Goal: Task Accomplishment & Management: Use online tool/utility

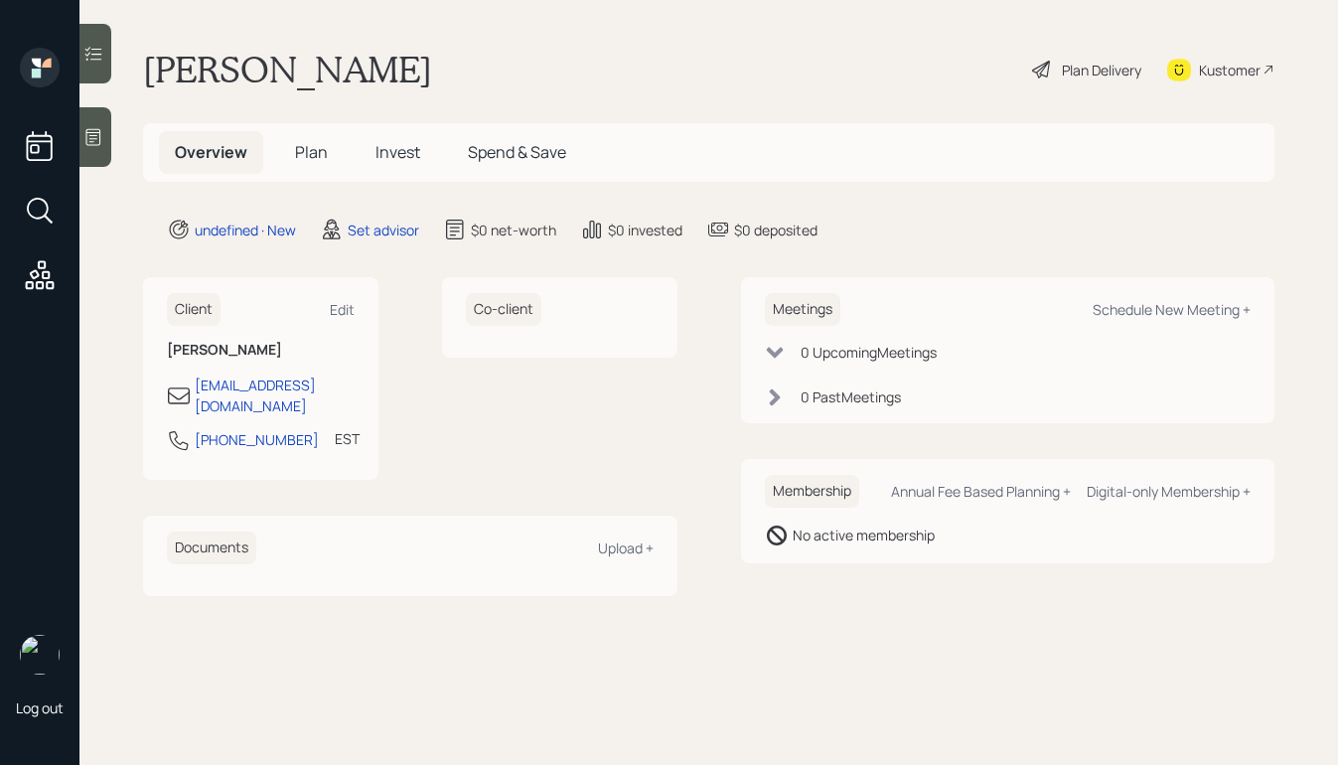
click at [93, 125] on div at bounding box center [95, 137] width 32 height 60
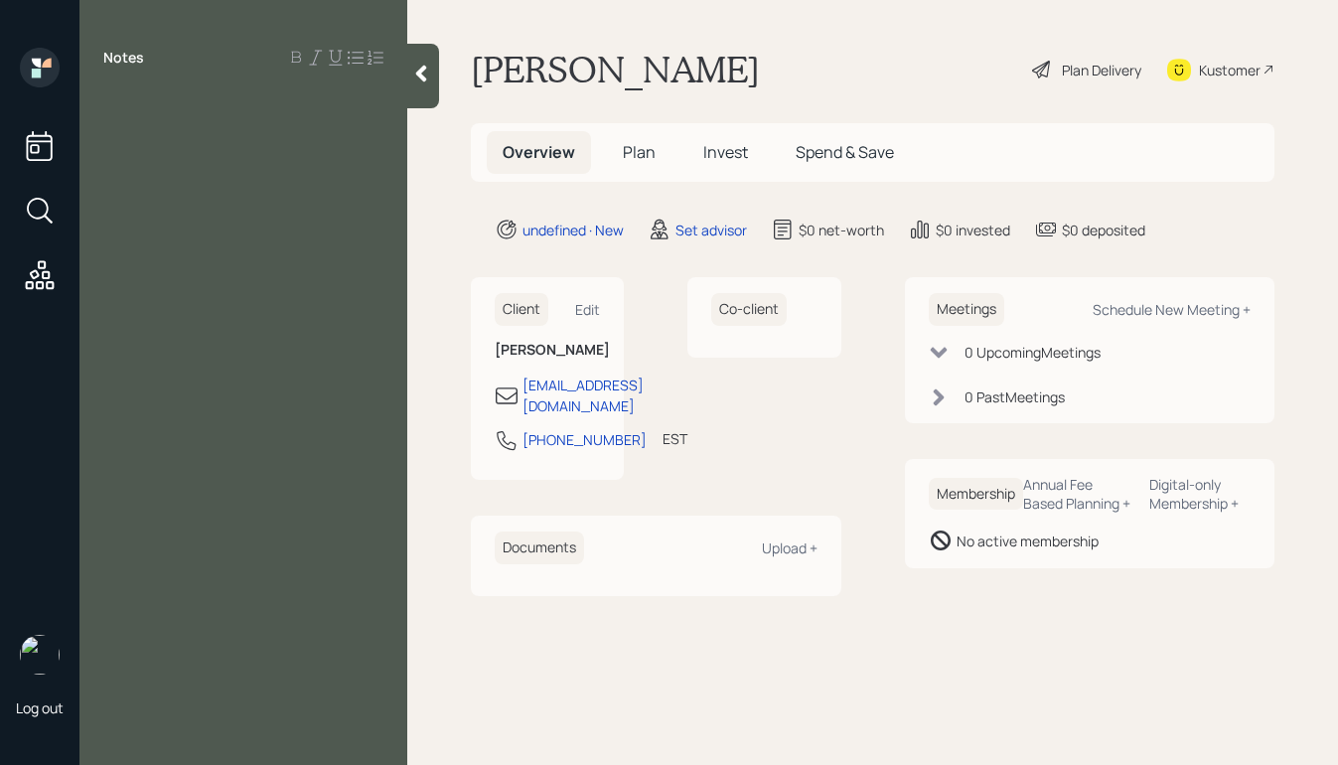
click at [152, 82] on div "Notes" at bounding box center [243, 394] width 328 height 693
click at [140, 104] on div at bounding box center [243, 102] width 280 height 22
click at [178, 107] on div "probate," at bounding box center [243, 102] width 280 height 22
click at [102, 100] on div "probate" at bounding box center [243, 145] width 328 height 109
click at [106, 101] on span "probate" at bounding box center [131, 102] width 57 height 22
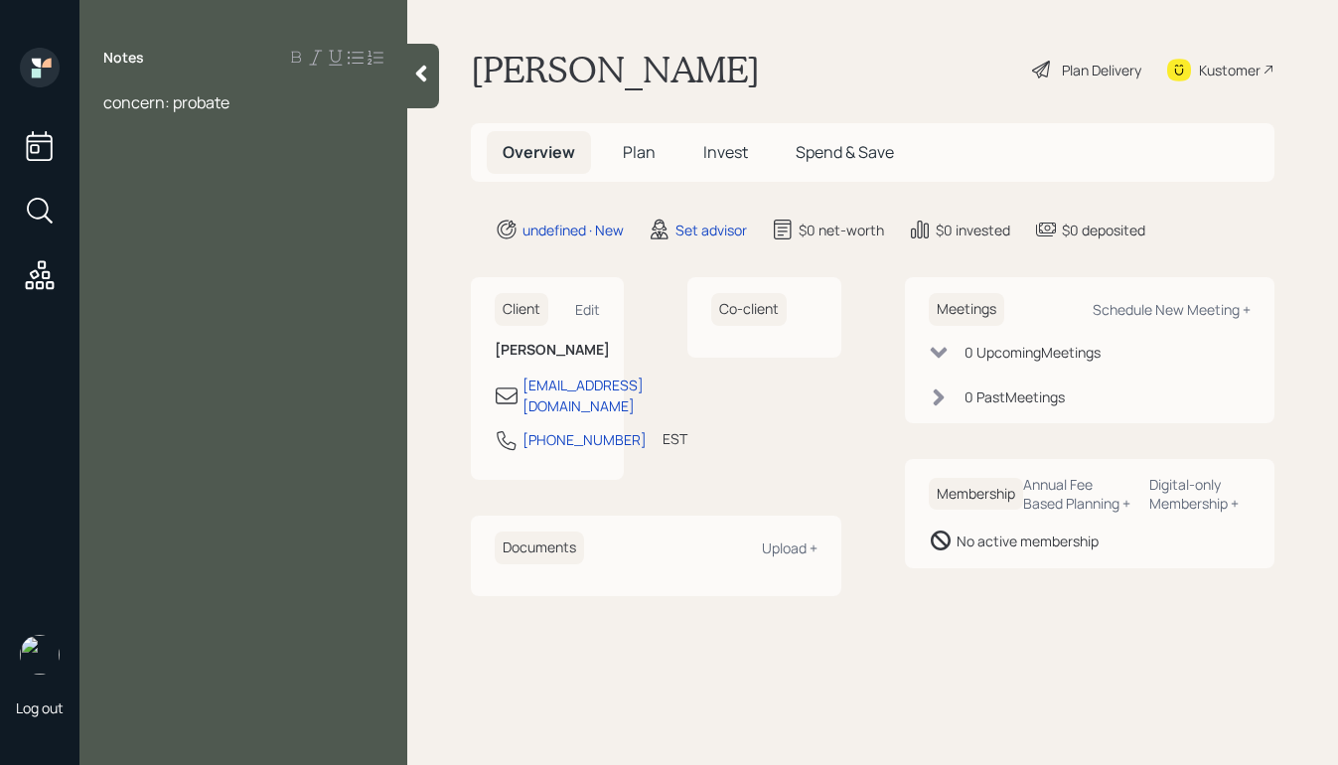
click at [158, 146] on div at bounding box center [243, 146] width 280 height 22
click at [240, 167] on div "insurance agnet" at bounding box center [243, 168] width 280 height 22
click at [167, 213] on div "hasues" at bounding box center [243, 212] width 280 height 22
drag, startPoint x: 160, startPoint y: 221, endPoint x: 106, endPoint y: 74, distance: 156.5
click at [109, 76] on div "Notes concern: probate still working,61 insurance agnet - $80K hasues" at bounding box center [243, 394] width 328 height 693
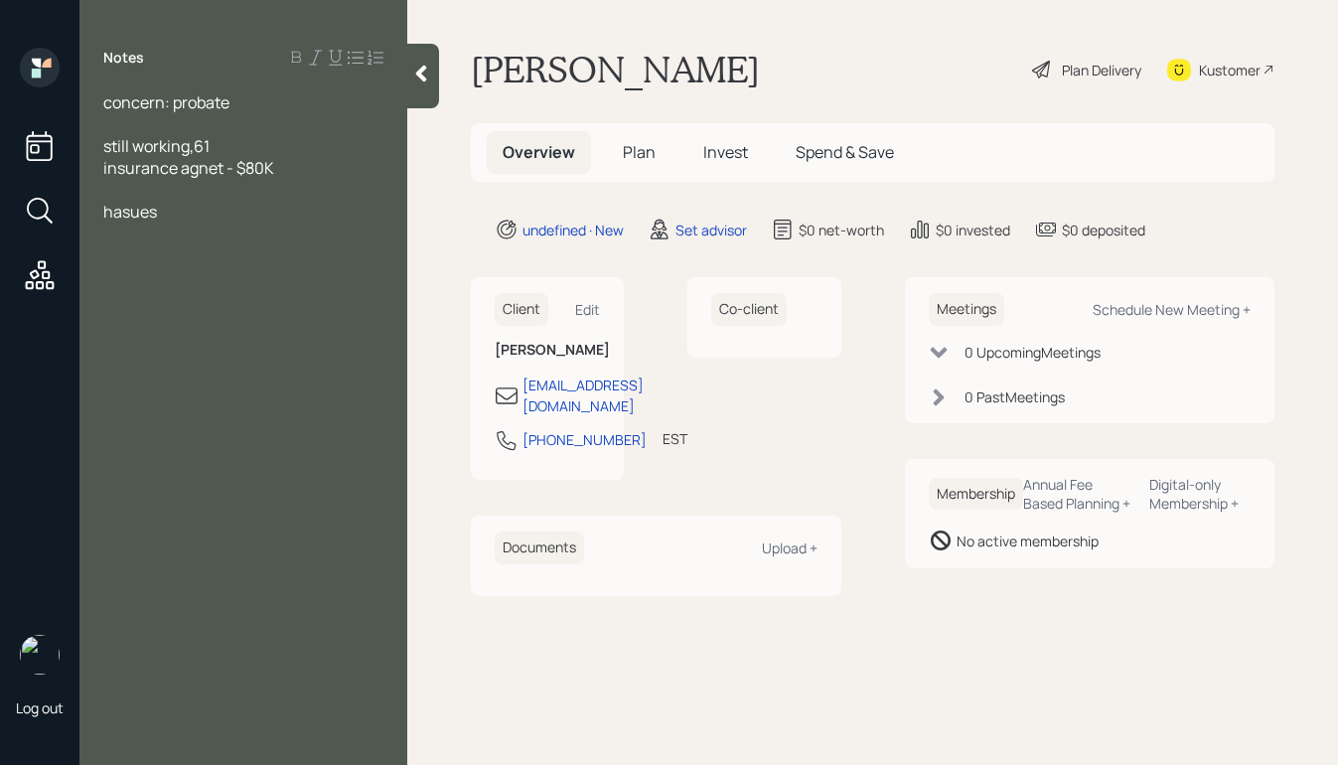
click at [177, 218] on div "hasues" at bounding box center [243, 212] width 280 height 22
drag, startPoint x: 160, startPoint y: 219, endPoint x: 89, endPoint y: 66, distance: 168.4
click at [89, 69] on div "Notes concern: probate still working,61 insurance agnet - $80K hasues" at bounding box center [243, 394] width 328 height 693
click at [413, 83] on div at bounding box center [423, 76] width 32 height 65
